Goal: Find specific page/section

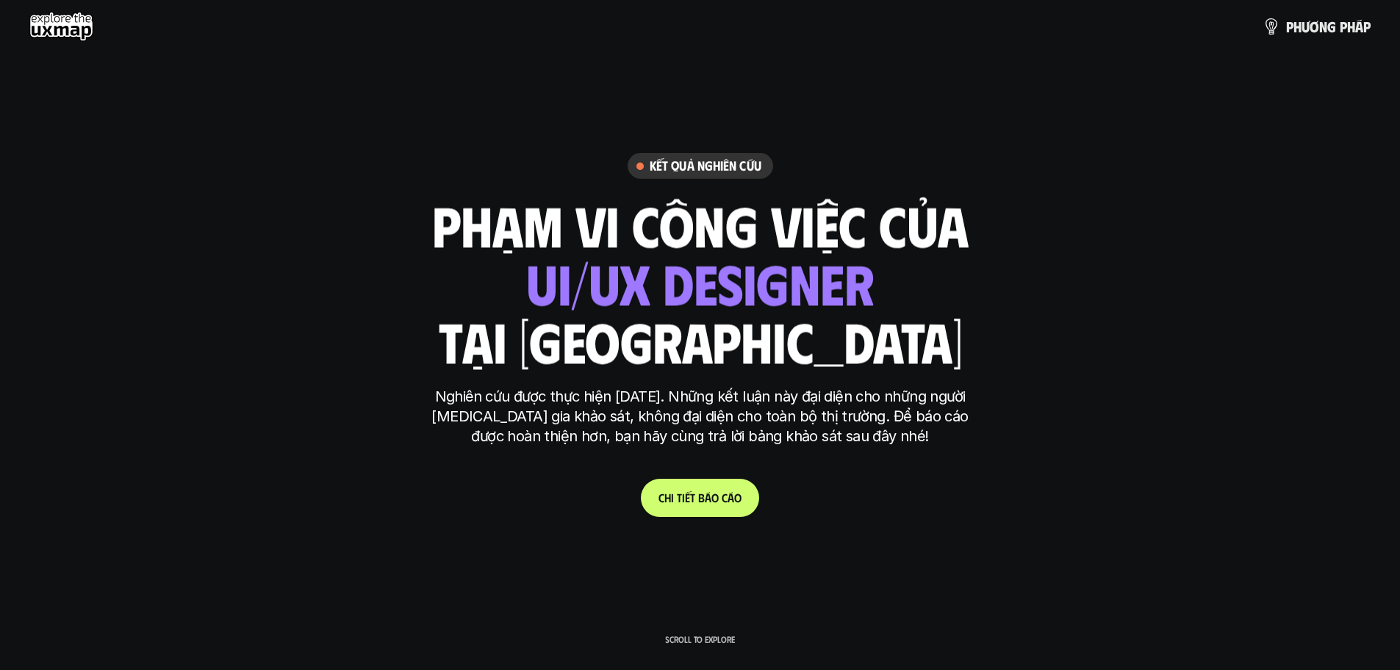
click at [714, 482] on link "C h i t i ế t b á o c á o" at bounding box center [700, 497] width 118 height 38
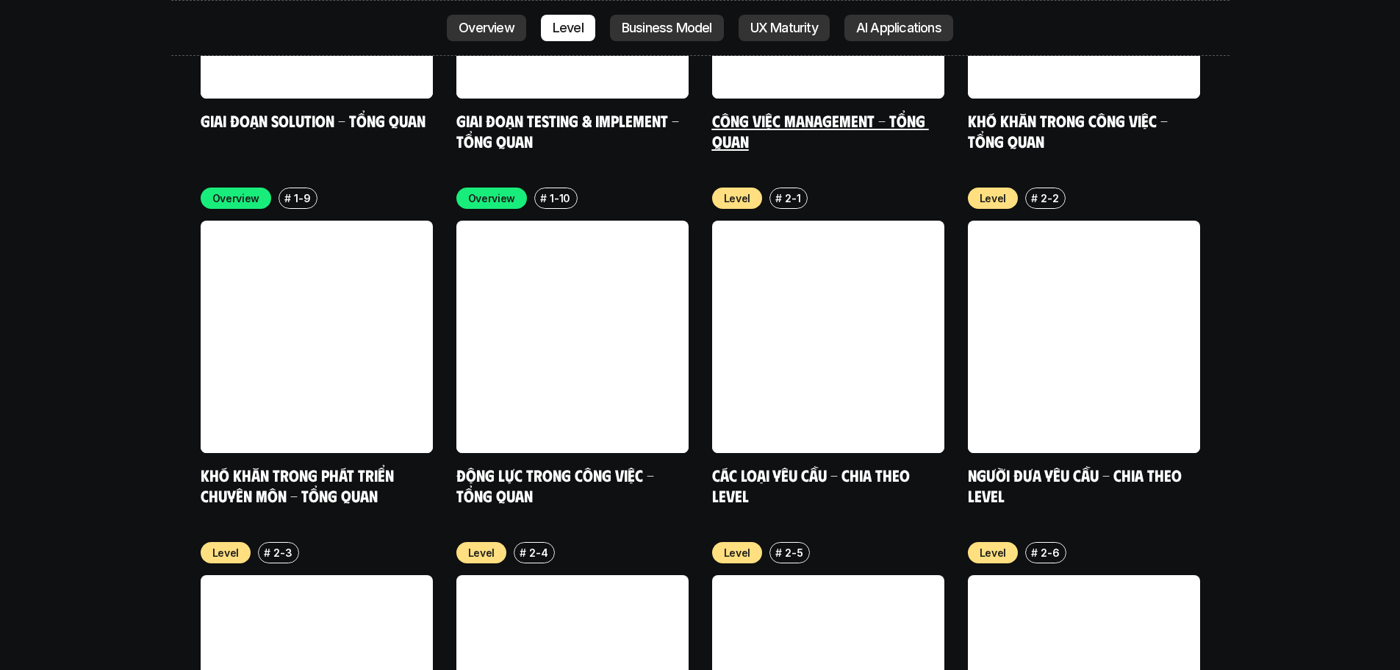
scroll to position [5462, 0]
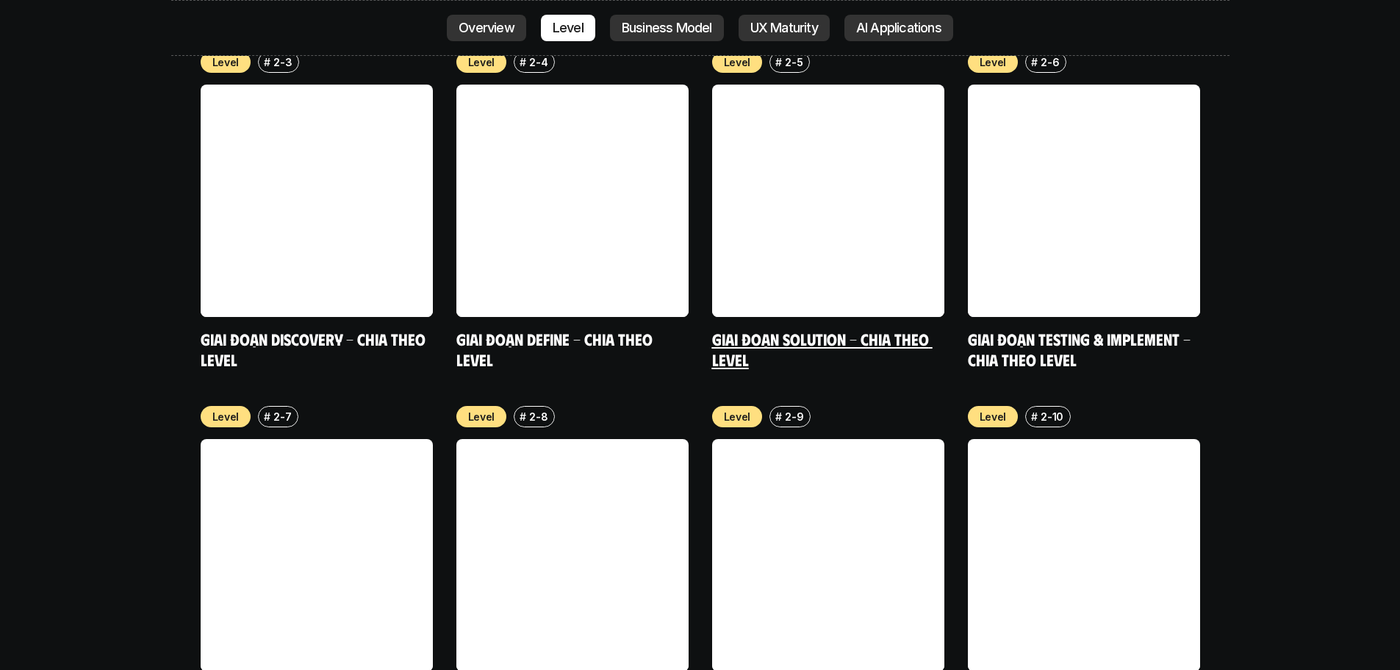
click at [835, 164] on link at bounding box center [828, 201] width 232 height 232
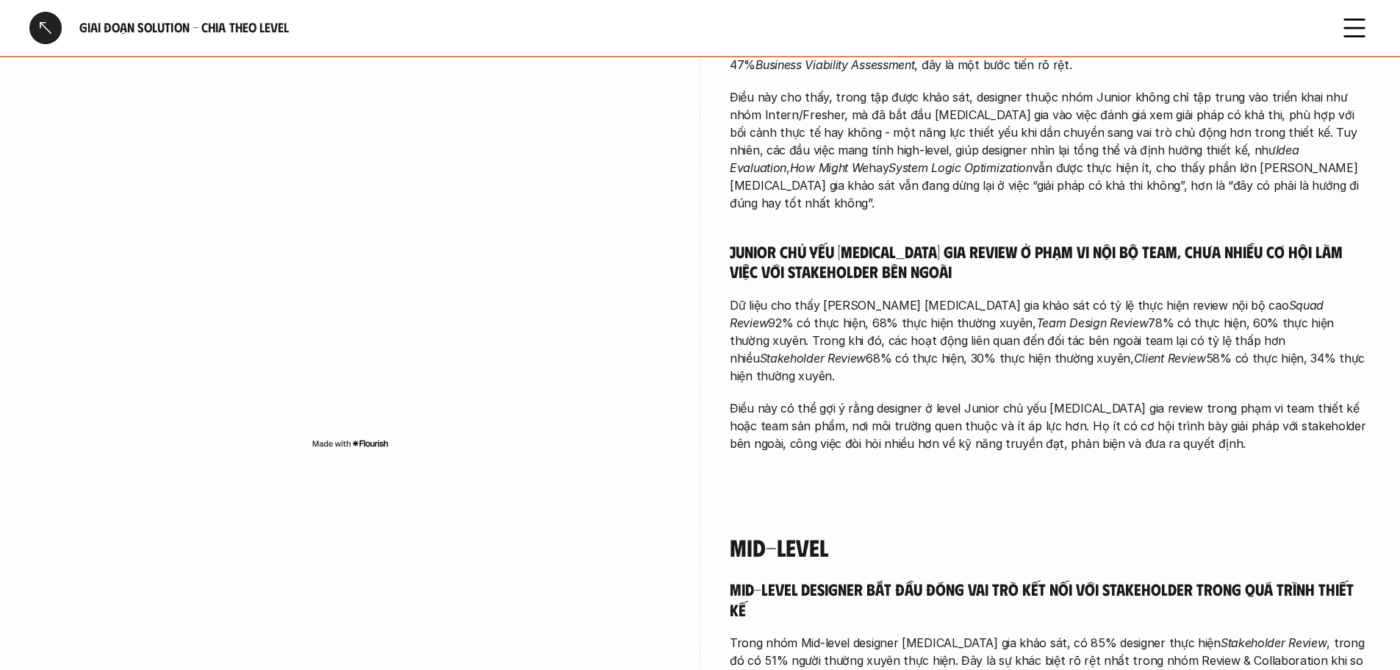
scroll to position [2450, 0]
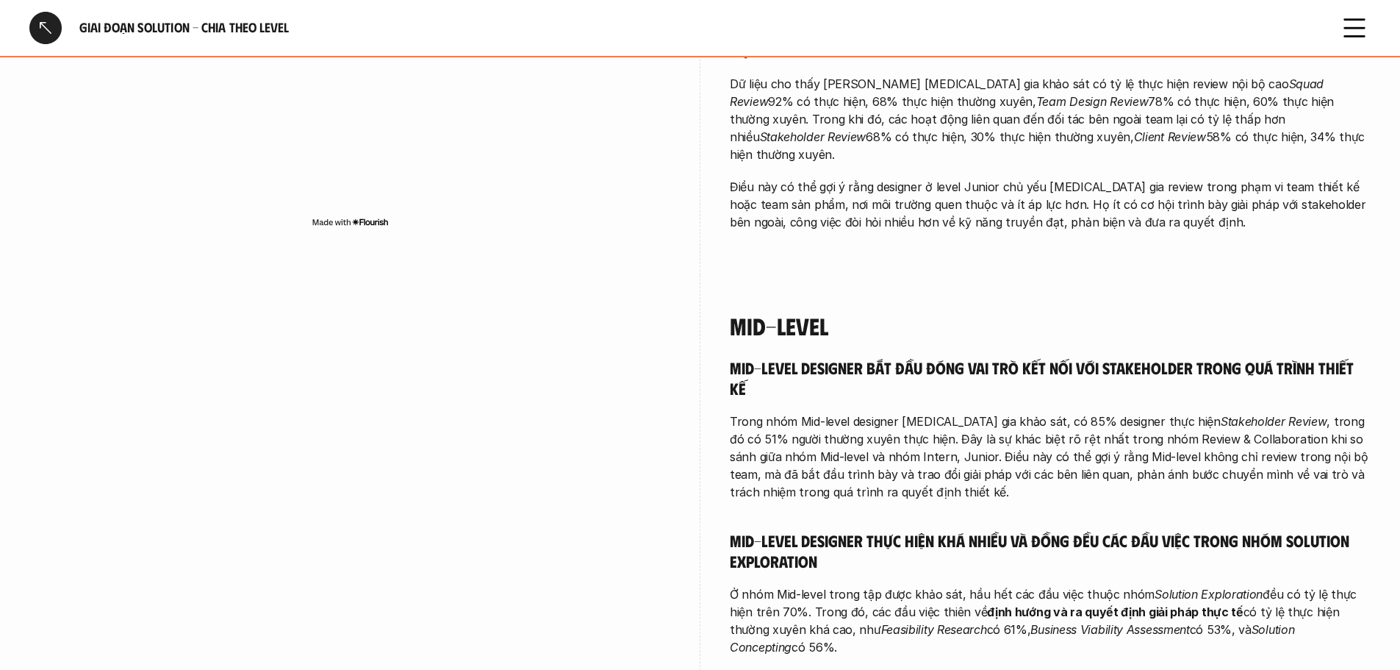
click at [260, 275] on div at bounding box center [349, 544] width 641 height 539
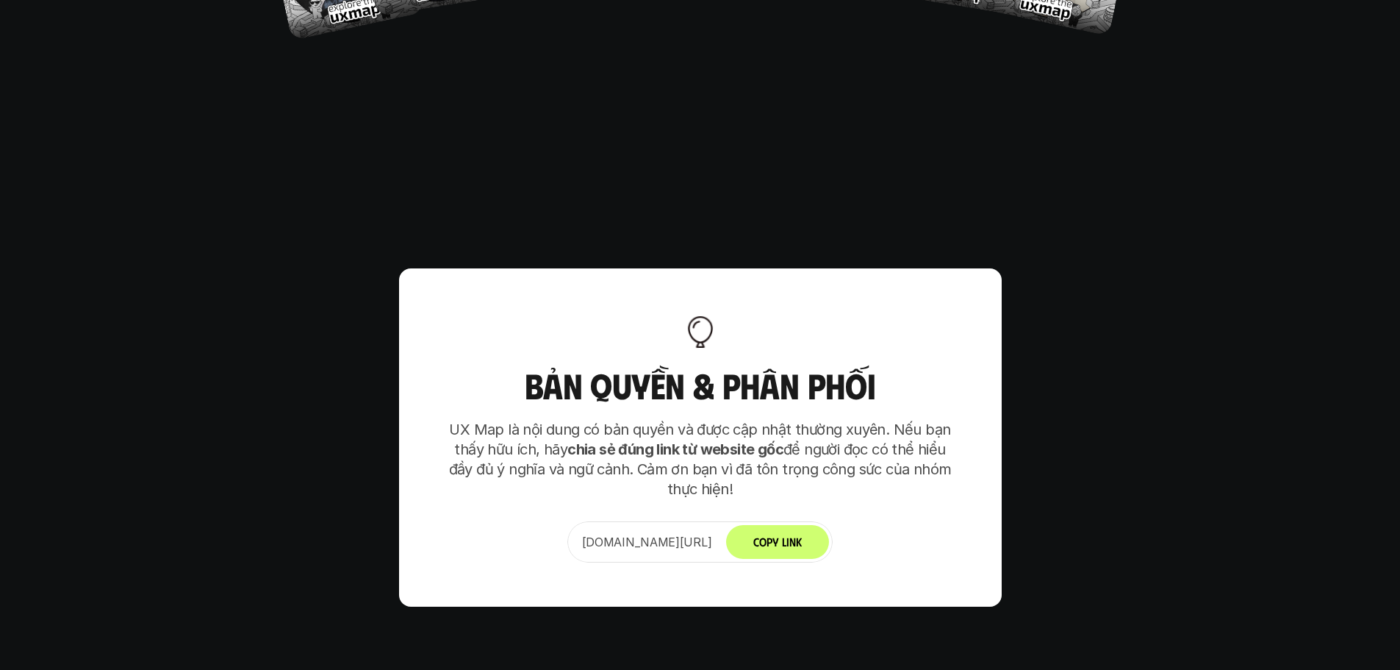
scroll to position [9230, 0]
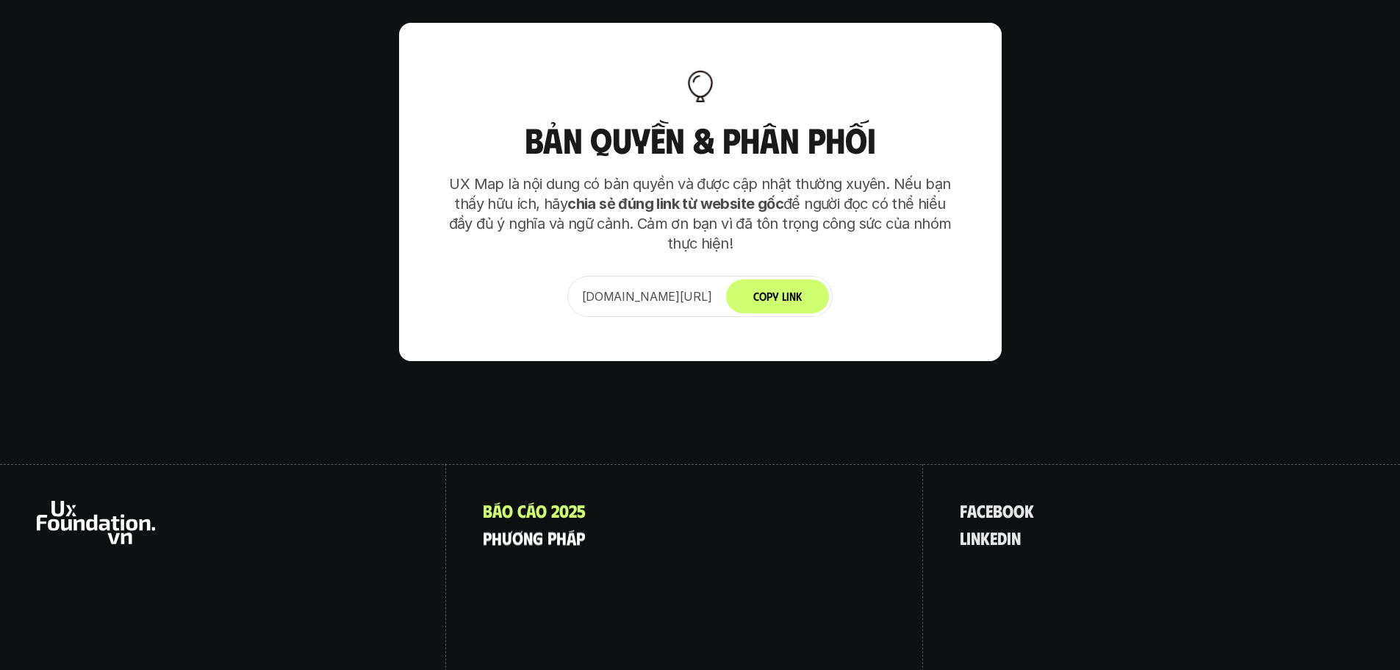
click at [542, 528] on p "p h ư ơ n g p h á p" at bounding box center [534, 537] width 102 height 19
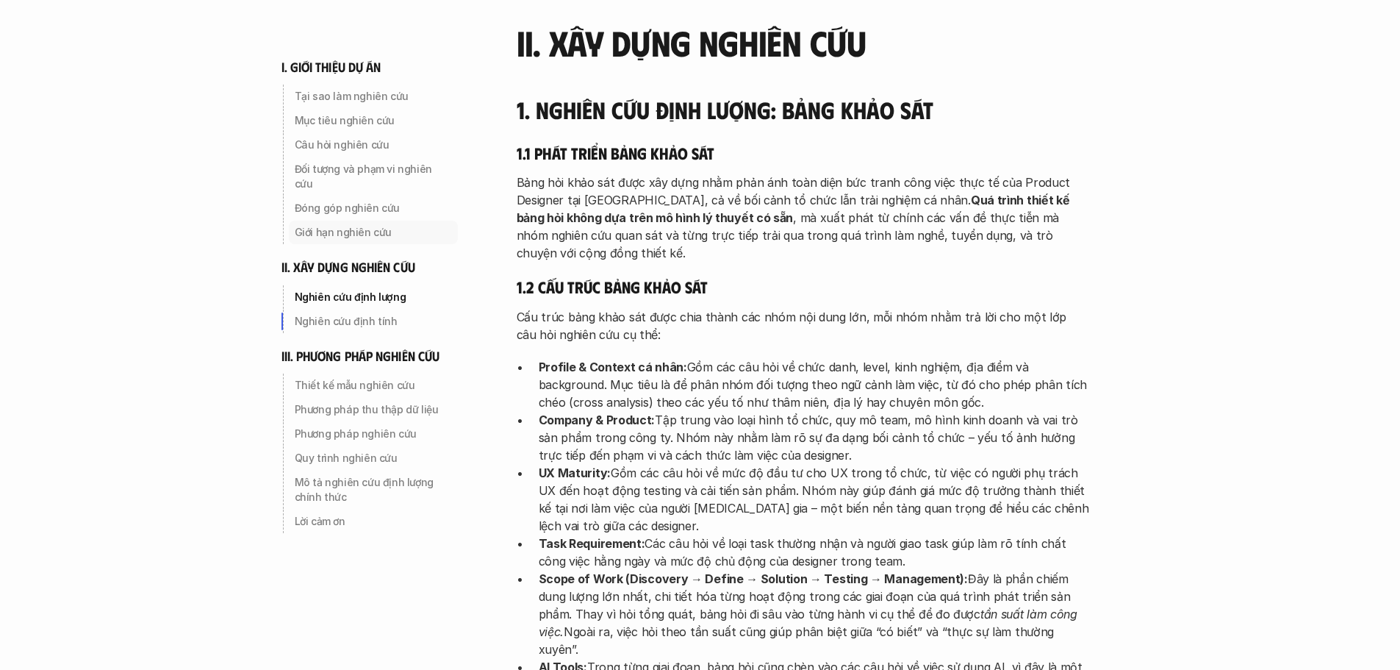
scroll to position [2694, 0]
